Goal: Communication & Community: Answer question/provide support

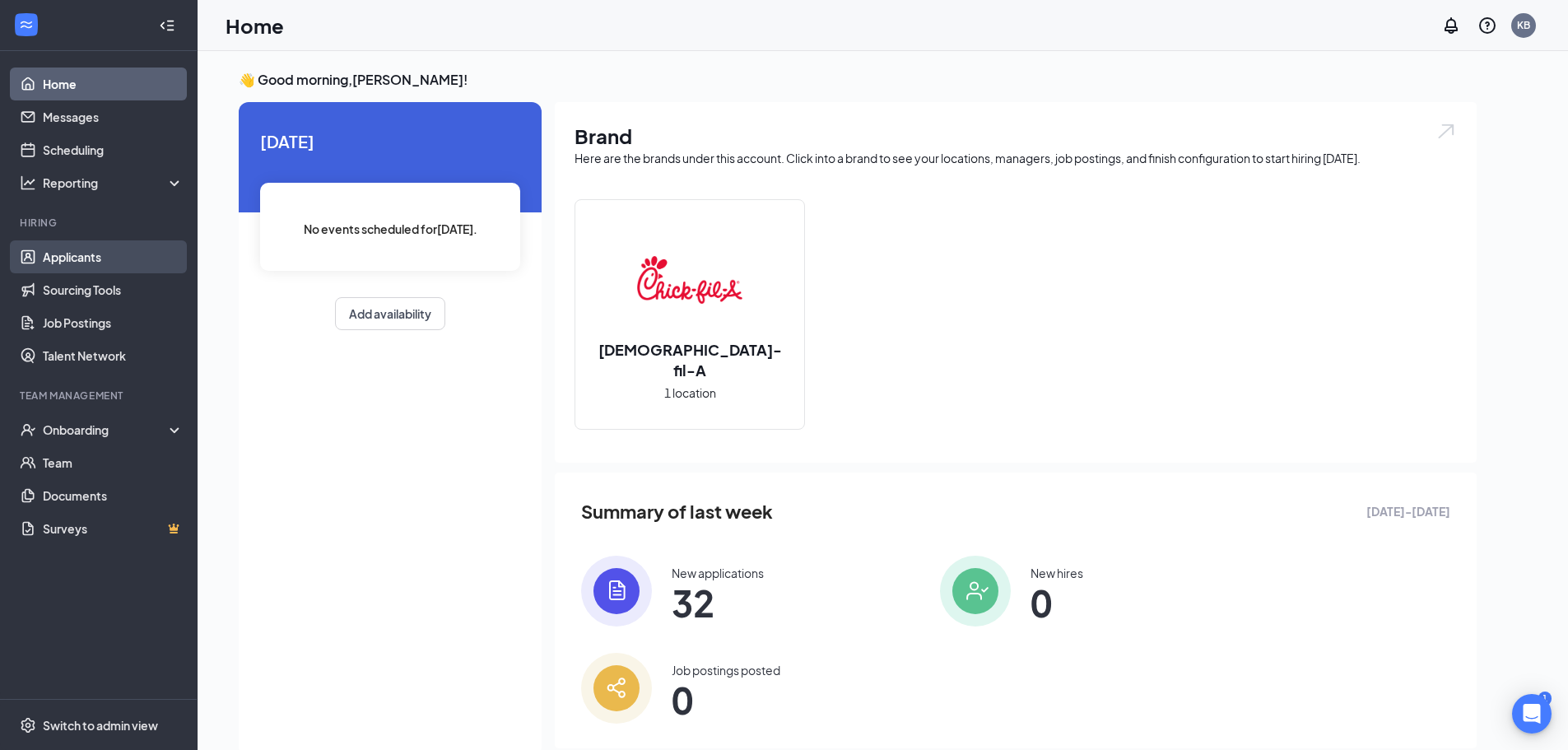
click at [93, 257] on link "Applicants" at bounding box center [113, 257] width 141 height 33
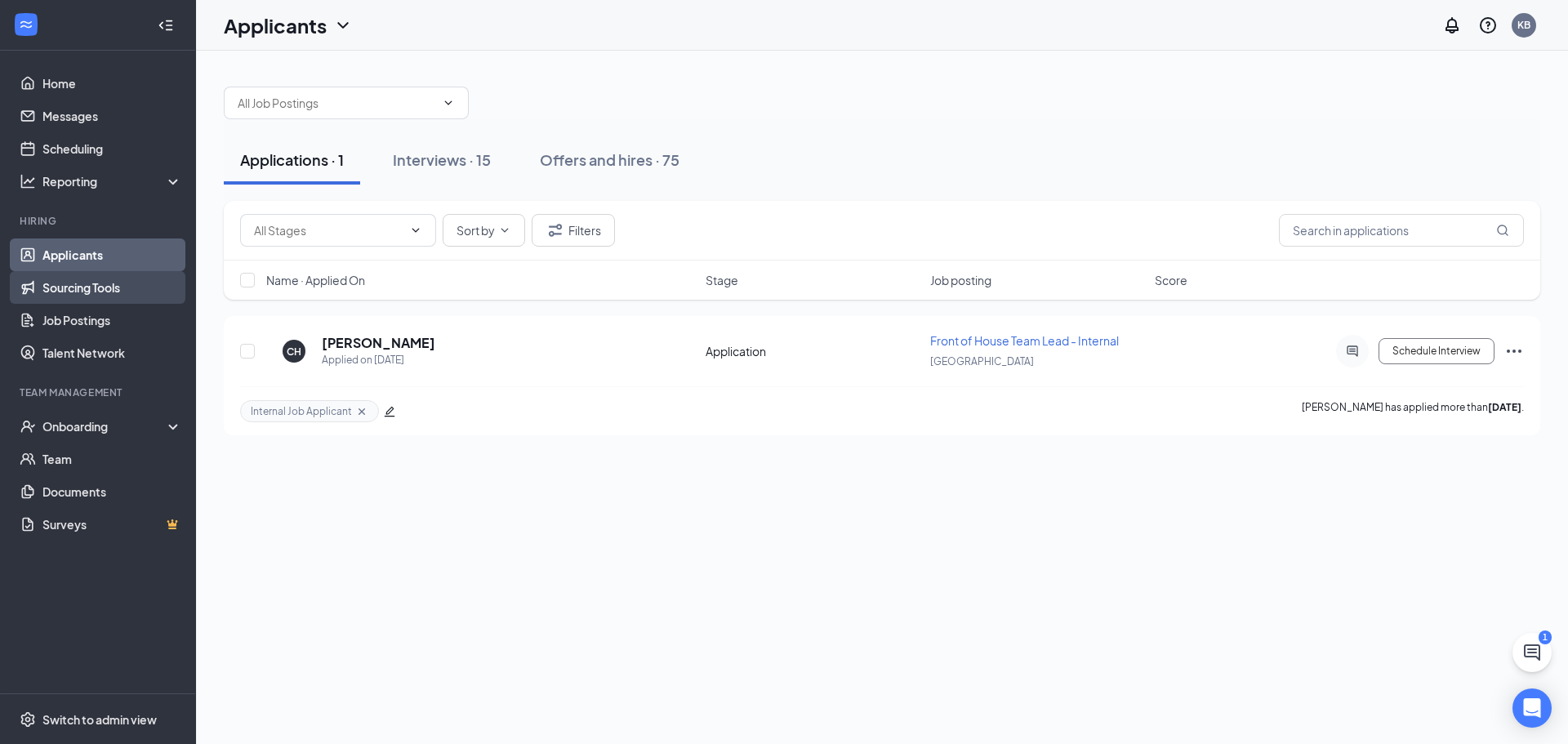
click at [108, 286] on link "Sourcing Tools" at bounding box center [112, 287] width 140 height 33
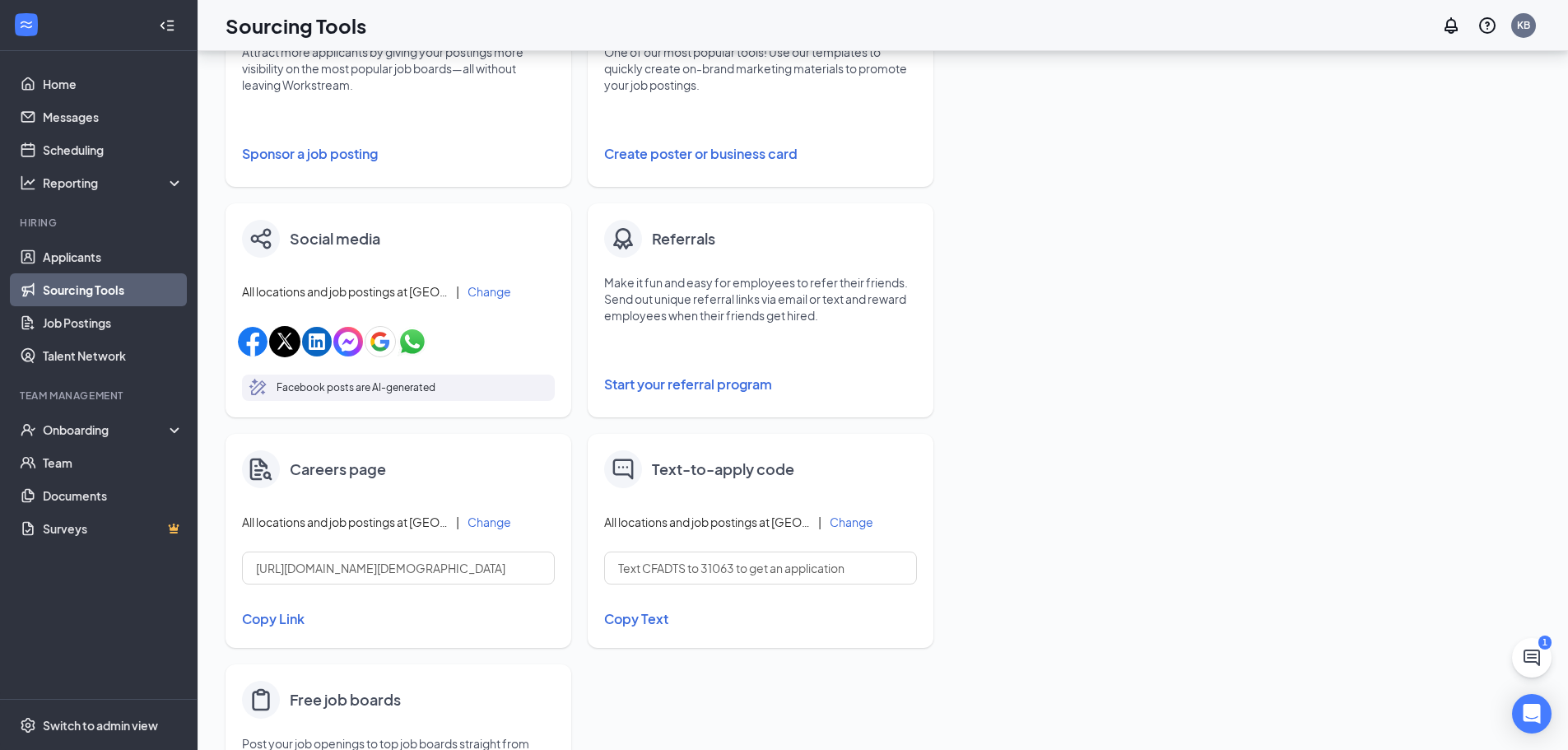
scroll to position [412, 0]
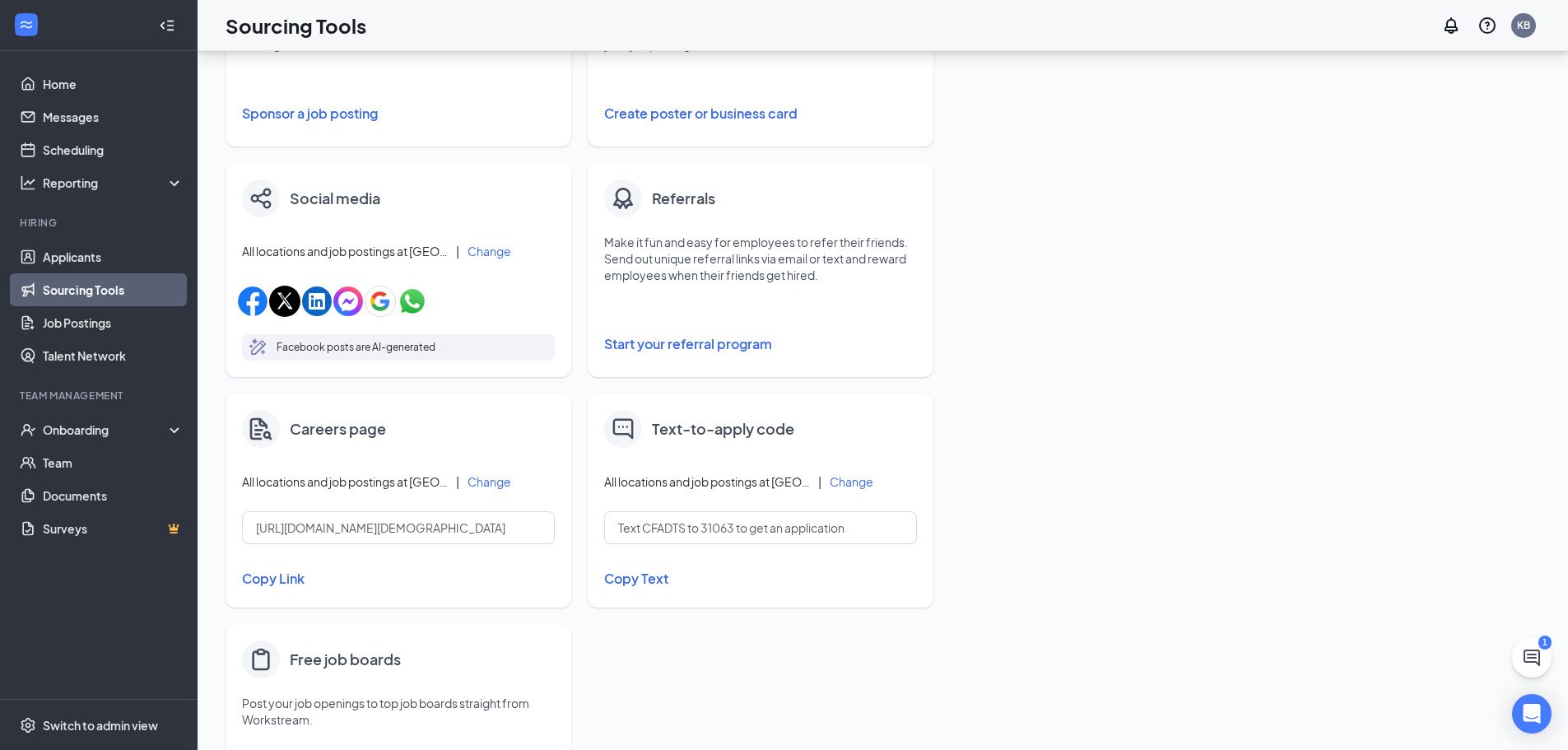
click at [286, 575] on button "Copy Link" at bounding box center [398, 579] width 313 height 28
click at [83, 260] on link "Applicants" at bounding box center [113, 257] width 141 height 33
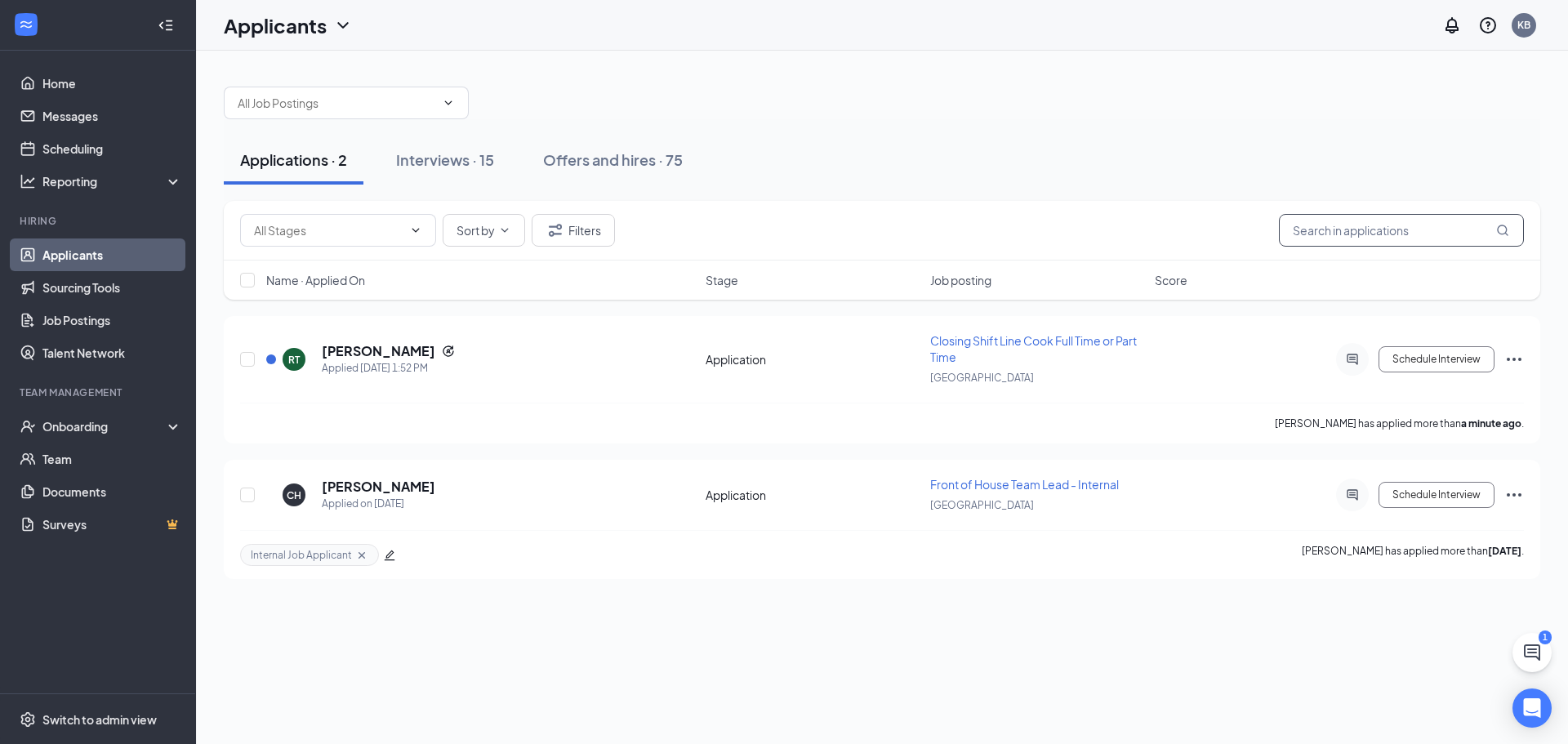
click at [1333, 231] on input "text" at bounding box center [1401, 230] width 245 height 33
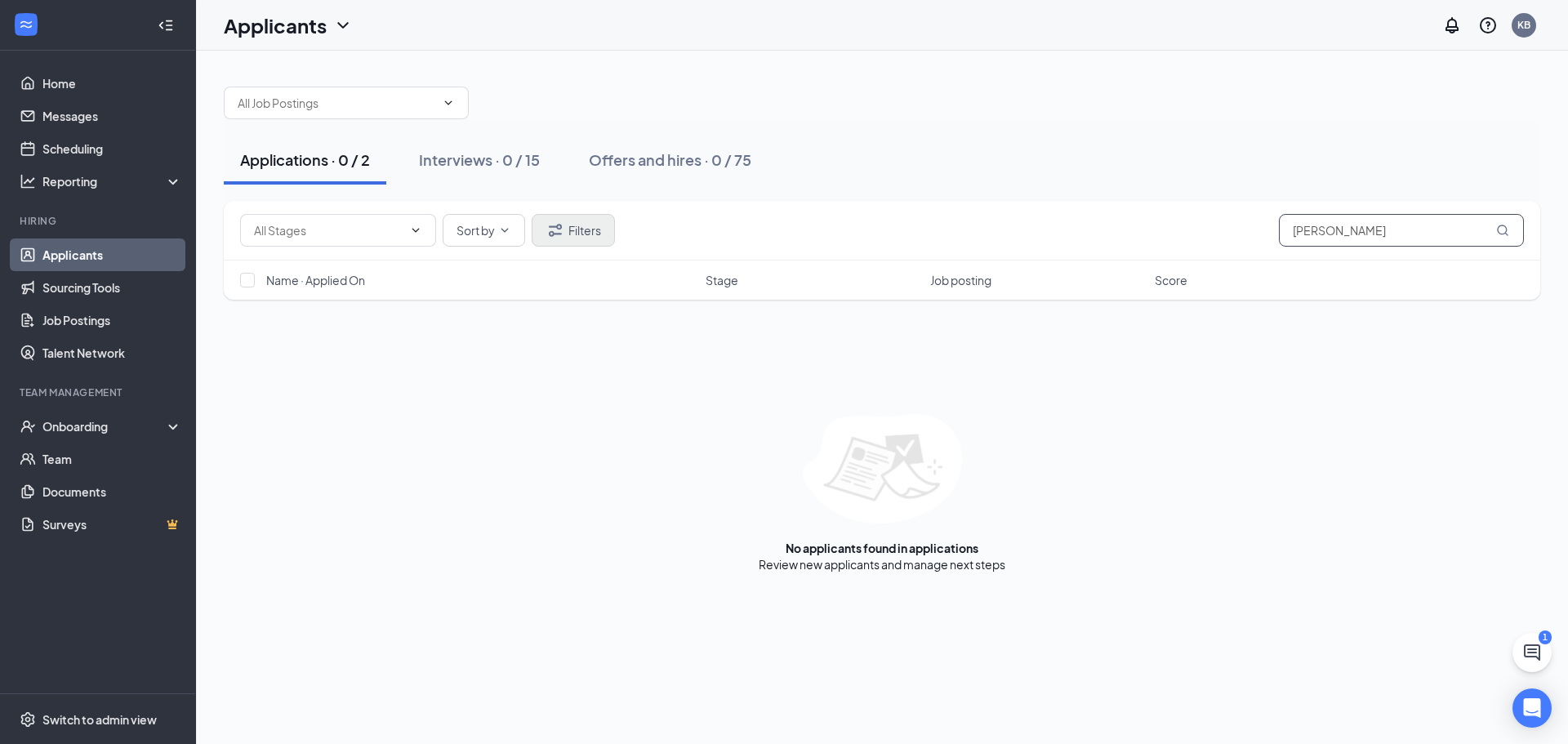
type input "[PERSON_NAME]"
click at [582, 229] on button "Filters" at bounding box center [573, 230] width 84 height 33
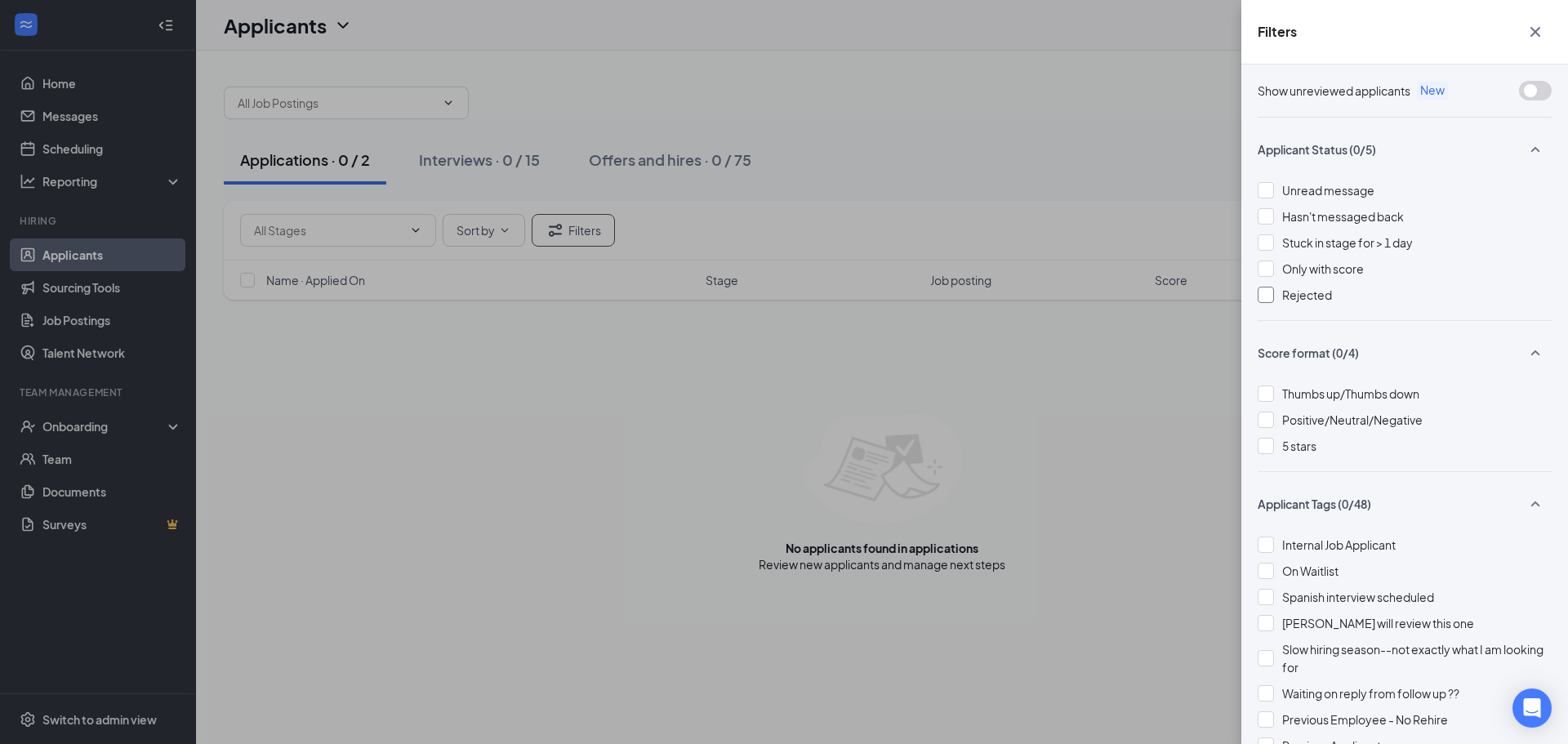
click at [1269, 296] on div at bounding box center [1265, 294] width 16 height 16
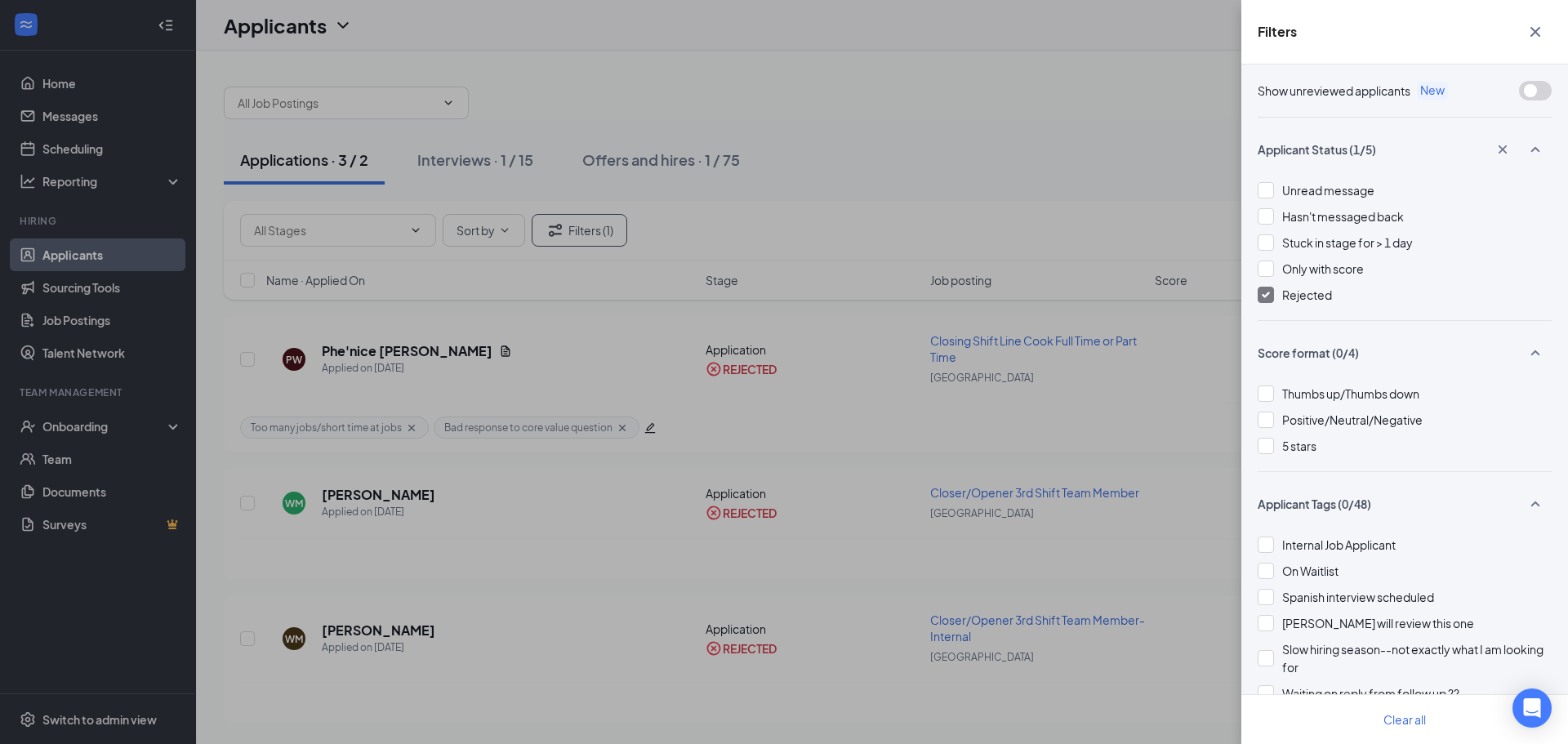
click at [1535, 28] on icon "Cross" at bounding box center [1534, 32] width 20 height 20
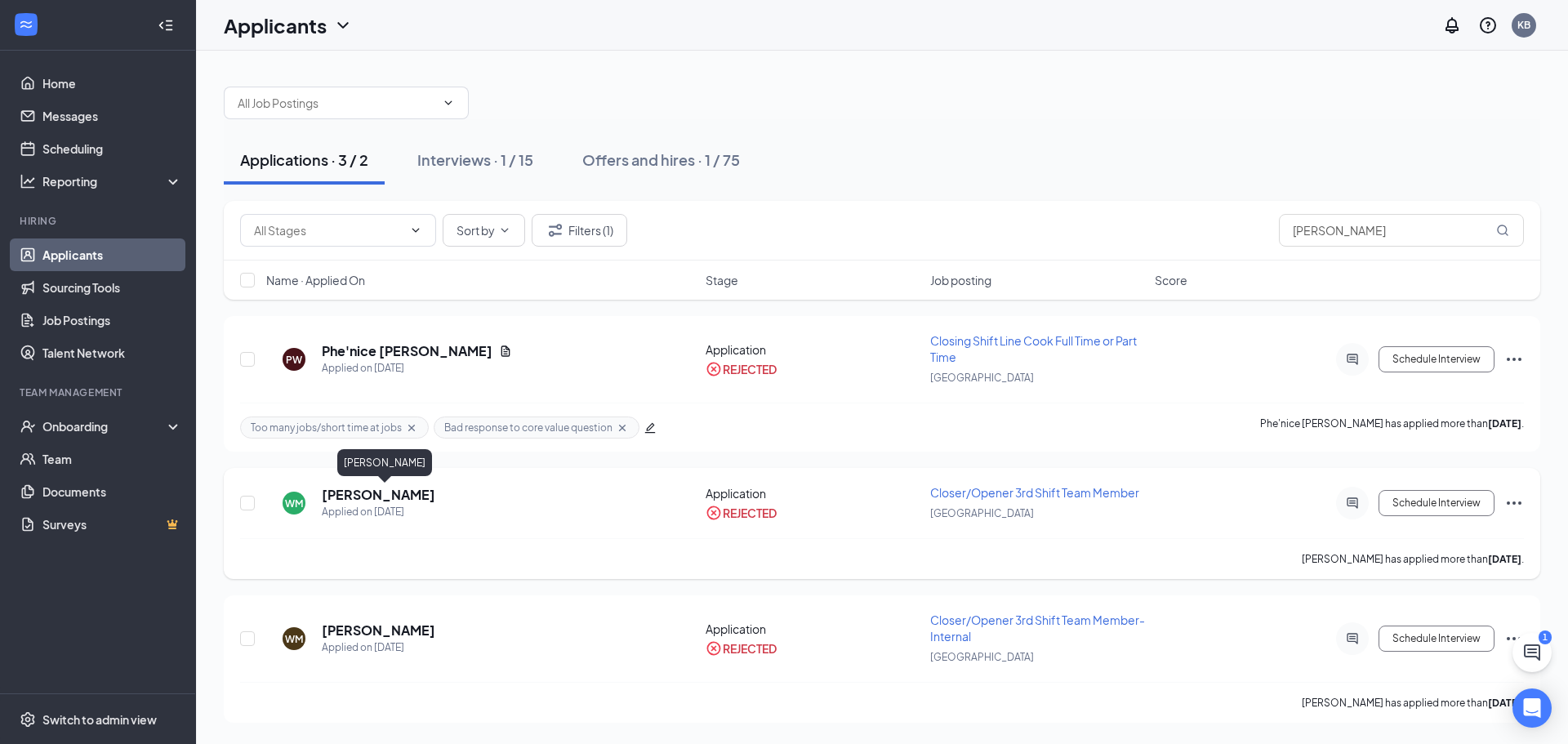
click at [435, 491] on h5 "[PERSON_NAME]" at bounding box center [378, 495] width 114 height 18
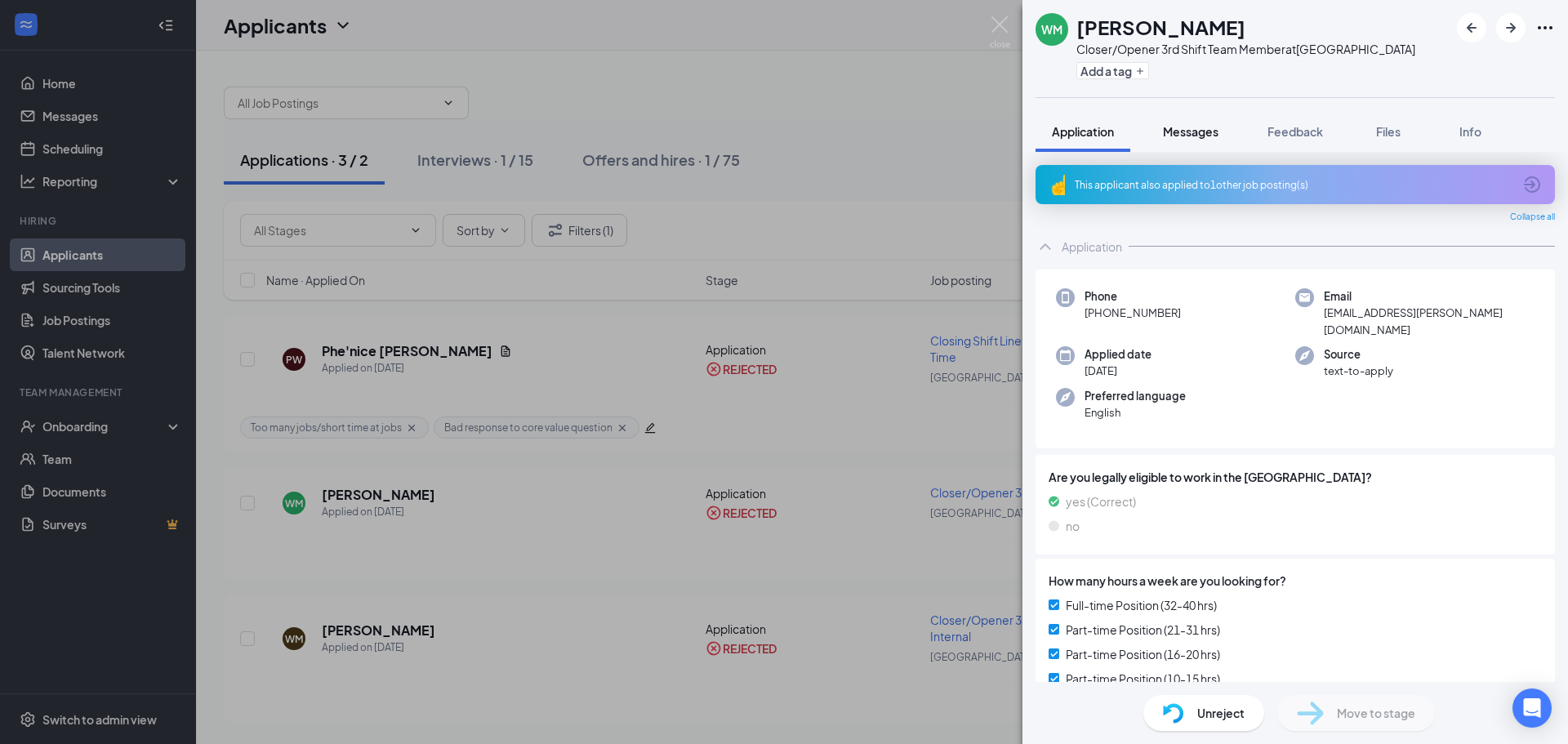
click at [1185, 133] on span "Messages" at bounding box center [1190, 131] width 55 height 15
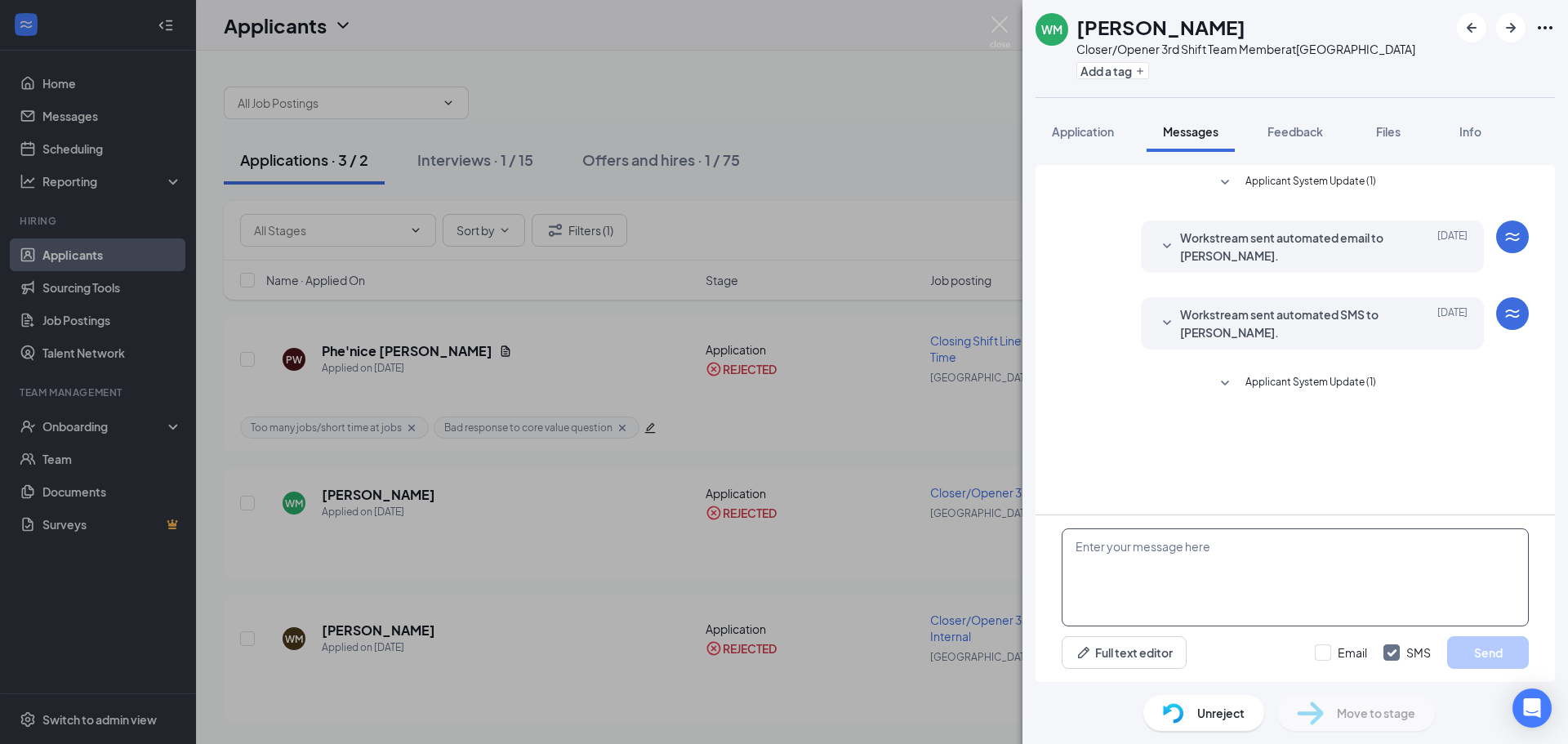
click at [1161, 549] on textarea at bounding box center [1295, 578] width 467 height 98
paste textarea "[URL][DOMAIN_NAME][DEMOGRAPHIC_DATA]"
paste textarea "Estamos contratando personal de cierre nuevamente. Se requiere disponibilidad m…"
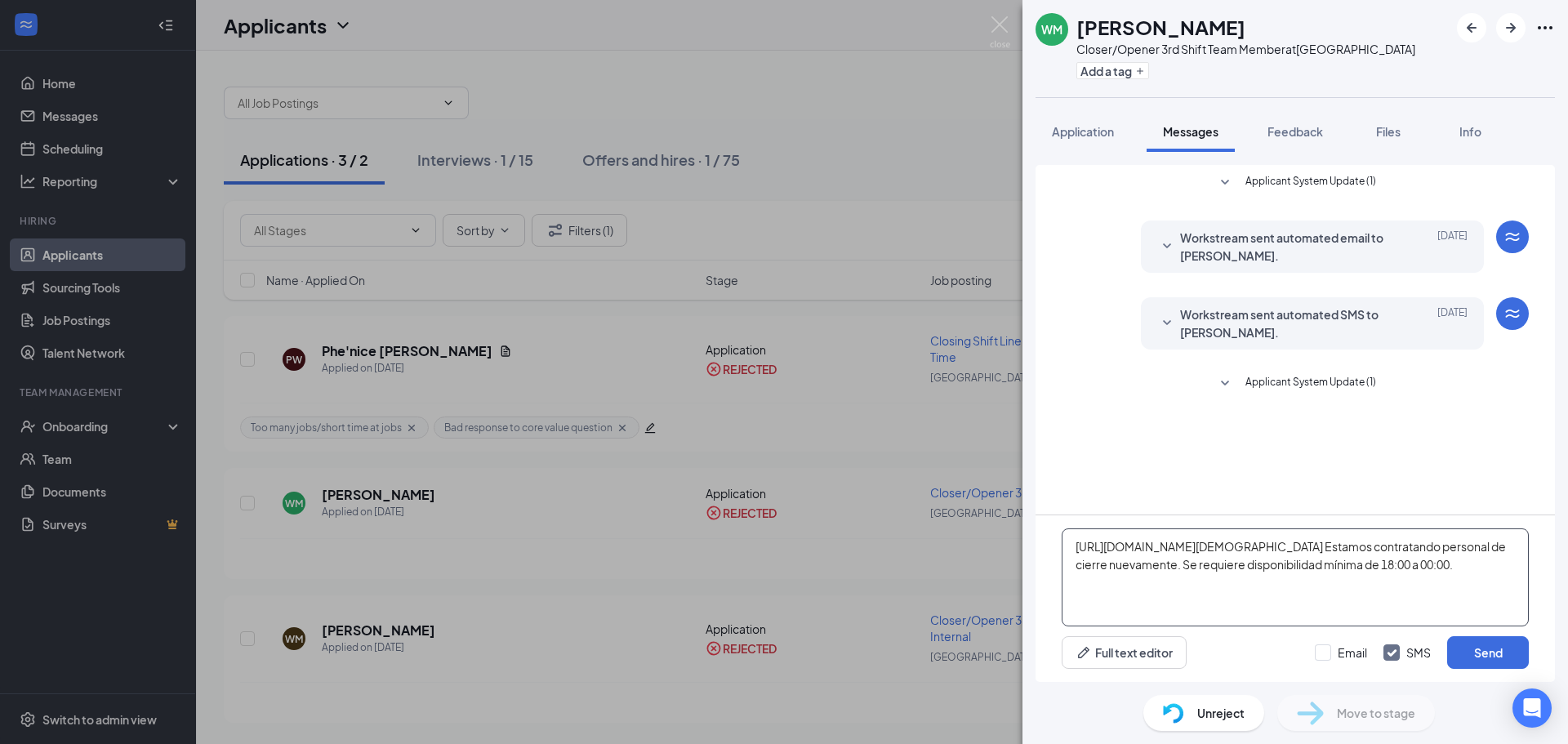
click at [1307, 543] on textarea "[URL][DOMAIN_NAME][DEMOGRAPHIC_DATA] Estamos contratando personal de cierre nue…" at bounding box center [1295, 578] width 467 height 98
type textarea "[URL][DOMAIN_NAME][DEMOGRAPHIC_DATA] Estamos contratando personal de cierre nue…"
click at [1490, 647] on button "Send" at bounding box center [1487, 653] width 82 height 33
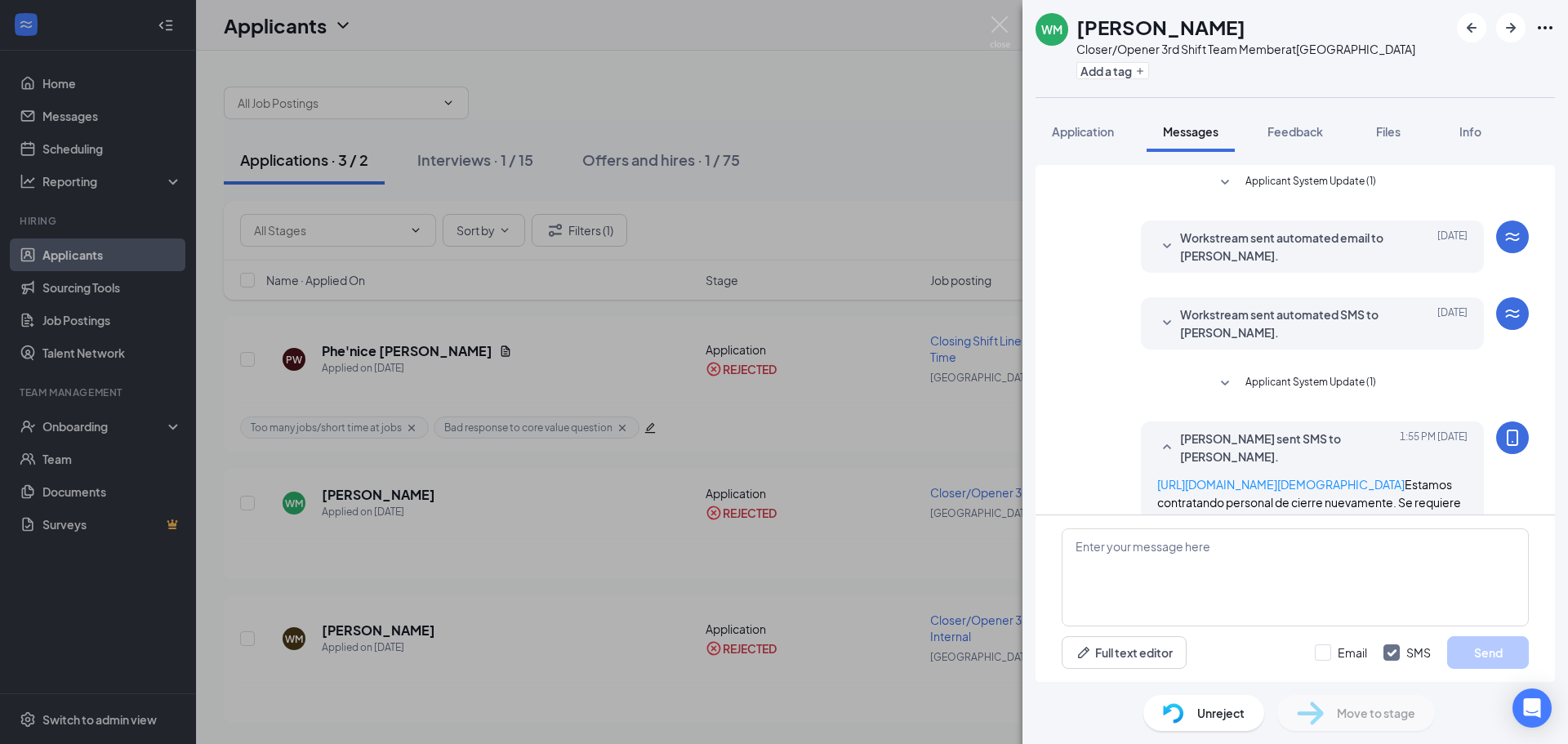
scroll to position [39, 0]
